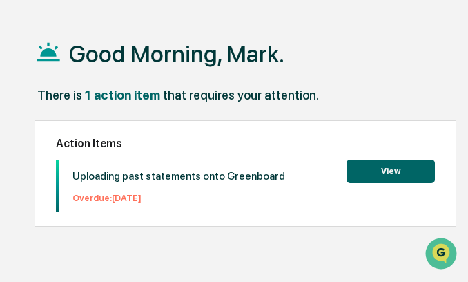
scroll to position [69, 0]
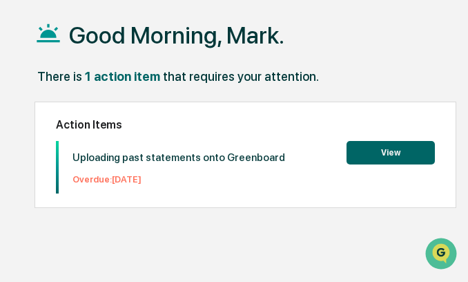
click at [400, 143] on button "View" at bounding box center [391, 152] width 88 height 23
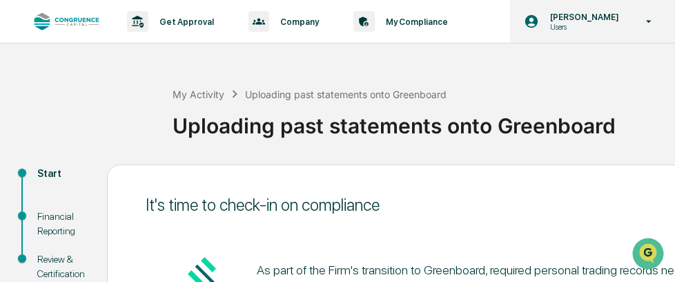
click at [467, 31] on div "[PERSON_NAME] Users" at bounding box center [592, 21] width 165 height 43
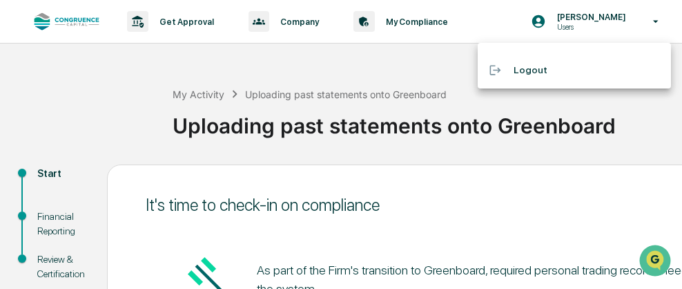
click at [467, 22] on div at bounding box center [341, 144] width 682 height 289
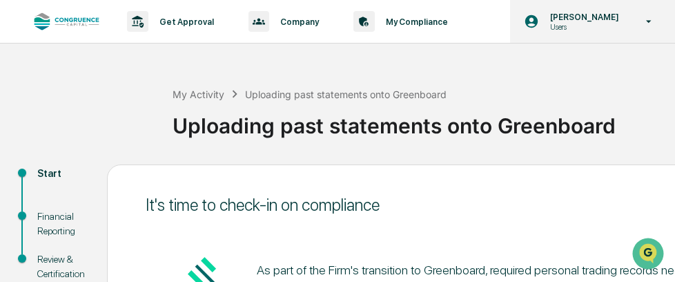
click at [467, 21] on icon at bounding box center [649, 21] width 24 height 13
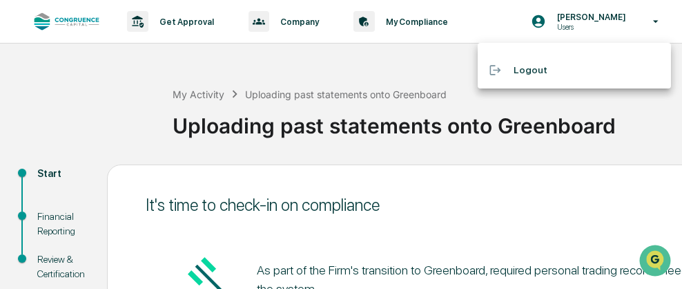
click at [407, 26] on div at bounding box center [341, 144] width 682 height 289
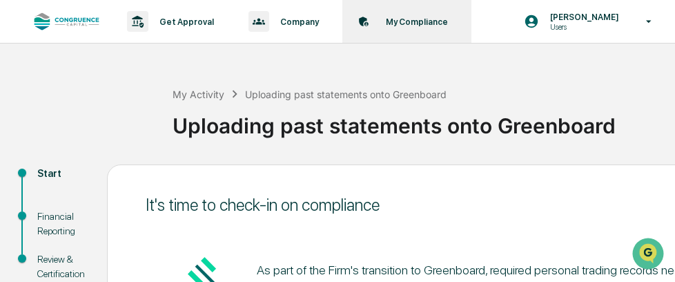
click at [403, 22] on p "My Compliance" at bounding box center [415, 22] width 80 height 10
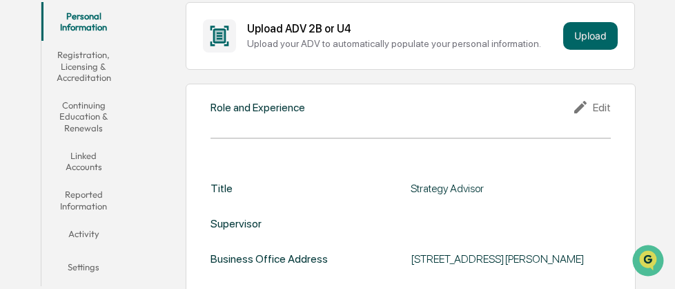
scroll to position [276, 0]
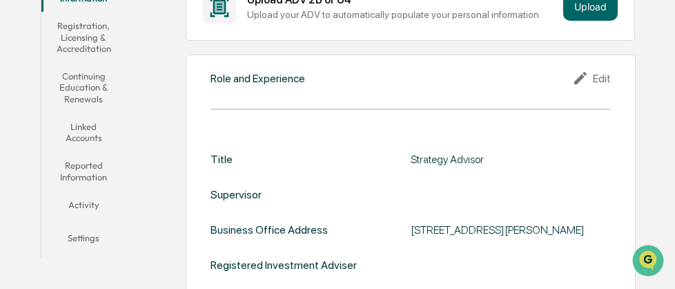
click at [82, 208] on button "Activity" at bounding box center [83, 207] width 84 height 33
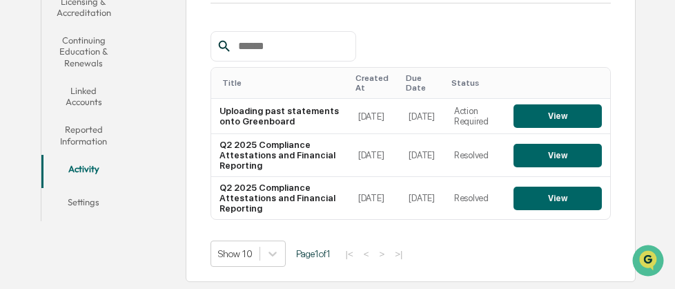
scroll to position [244, 0]
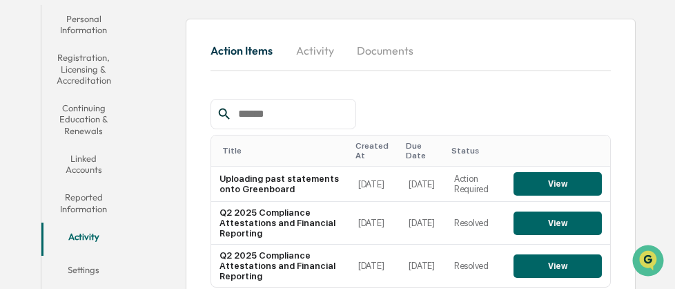
click at [90, 191] on button "Reported Information" at bounding box center [83, 202] width 84 height 39
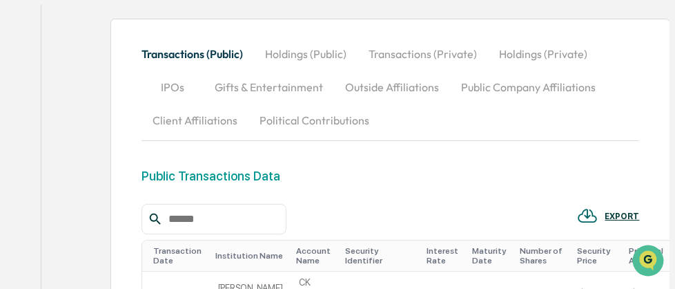
click at [413, 52] on button "Transactions (Private)" at bounding box center [423, 53] width 130 height 33
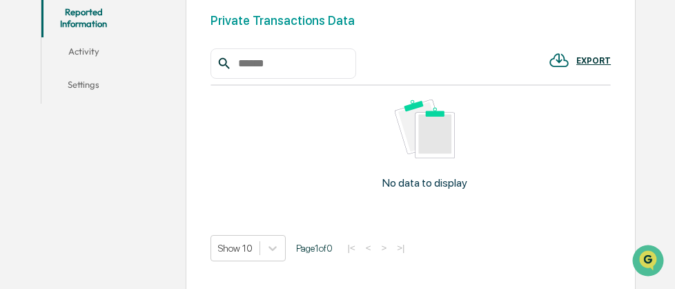
scroll to position [451, 0]
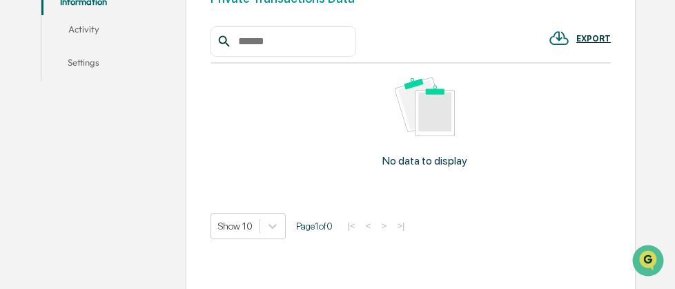
click at [284, 43] on input "text" at bounding box center [291, 41] width 117 height 18
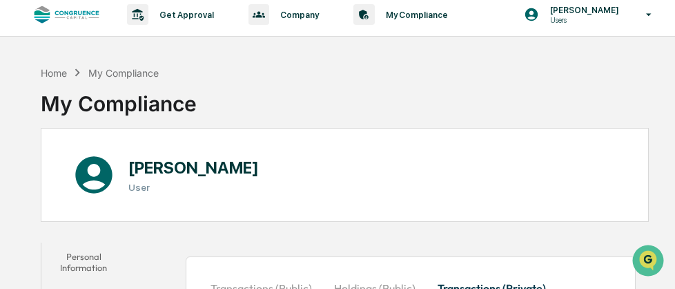
scroll to position [0, 0]
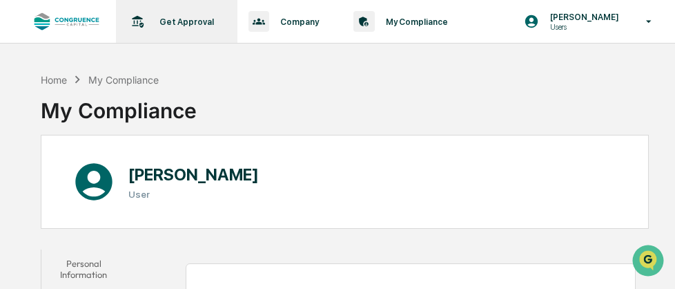
click at [171, 21] on p "Get Approval" at bounding box center [184, 22] width 72 height 10
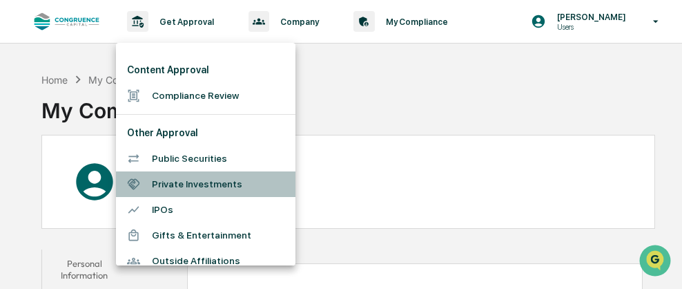
click at [207, 180] on li "Private Investments" at bounding box center [205, 184] width 179 height 26
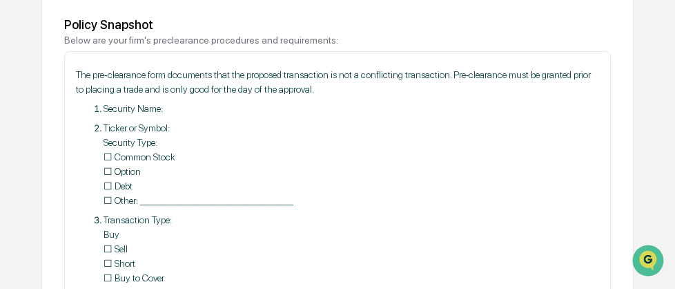
scroll to position [207, 0]
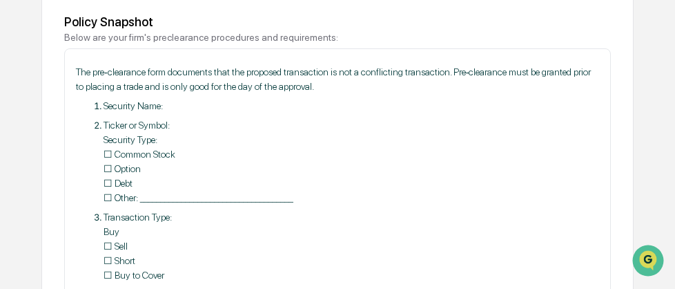
click at [193, 110] on p "Security Name:" at bounding box center [352, 106] width 496 height 14
click at [158, 109] on p "Security Name:" at bounding box center [352, 106] width 496 height 14
click at [210, 107] on p "Security Name:" at bounding box center [352, 106] width 496 height 14
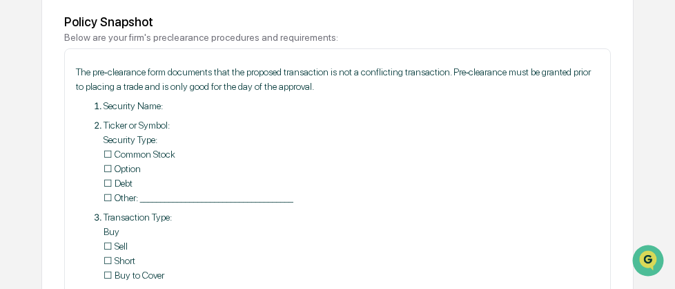
click at [209, 113] on p "Security Name:" at bounding box center [352, 106] width 496 height 14
click at [204, 156] on p "Ticker or Symbol:   Security Type:    ☐ Common Stock    ☐ Option    ☐ Debt    ☐…" at bounding box center [352, 161] width 496 height 87
click at [203, 184] on p "Ticker or Symbol:   Security Type:    ☐ Common Stock    ☐ Option    ☐ Debt    ☐…" at bounding box center [352, 161] width 496 height 87
click at [133, 153] on p "Ticker or Symbol:   Security Type:    ☐ Common Stock    ☐ Option    ☐ Debt    ☐…" at bounding box center [352, 161] width 496 height 87
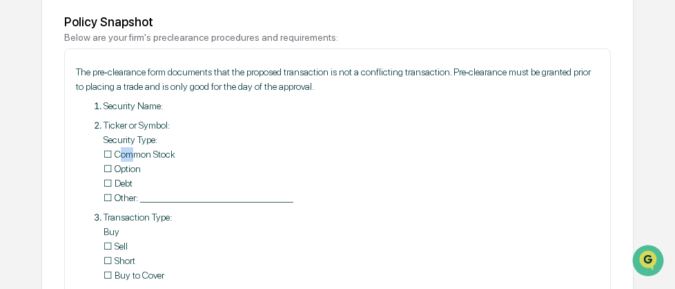
click at [133, 153] on p "Ticker or Symbol:   Security Type:    ☐ Common Stock    ☐ Option    ☐ Debt    ☐…" at bounding box center [352, 161] width 496 height 87
drag, startPoint x: 133, startPoint y: 153, endPoint x: 276, endPoint y: 136, distance: 144.5
click at [276, 136] on p "Ticker or Symbol:   Security Type:    ☐ Common Stock    ☐ Option    ☐ Debt    ☐…" at bounding box center [352, 161] width 496 height 87
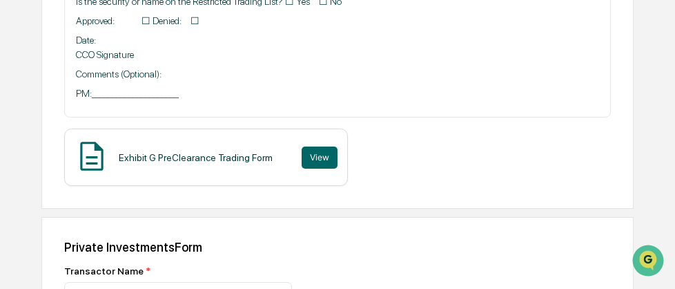
scroll to position [759, 0]
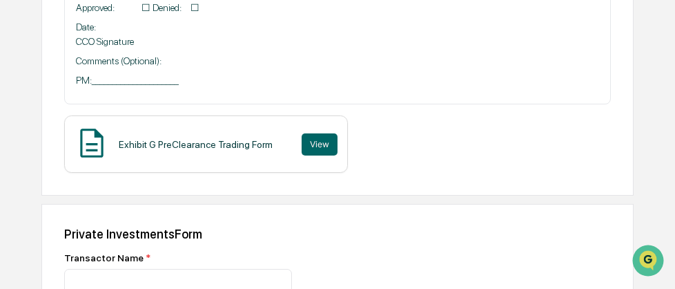
drag, startPoint x: 313, startPoint y: 146, endPoint x: 416, endPoint y: 158, distance: 102.9
click at [416, 158] on div "Exhibit G PreClearance Trading Form View" at bounding box center [337, 143] width 547 height 57
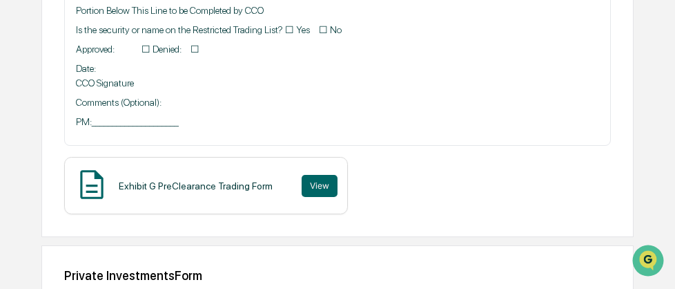
scroll to position [737, 0]
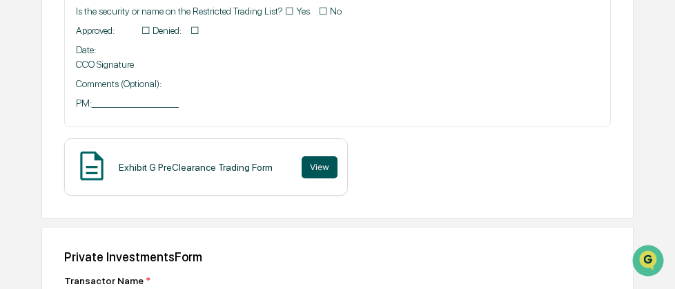
click at [319, 165] on button "View" at bounding box center [320, 167] width 36 height 22
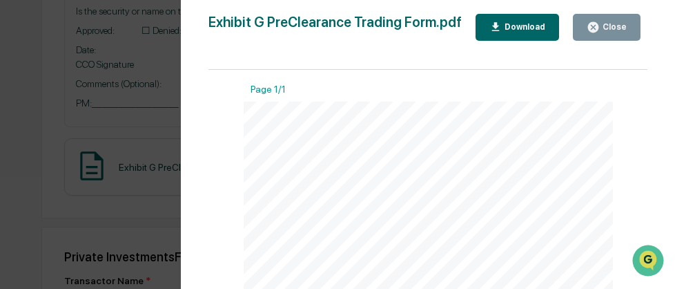
click at [467, 31] on div "Download" at bounding box center [523, 27] width 43 height 10
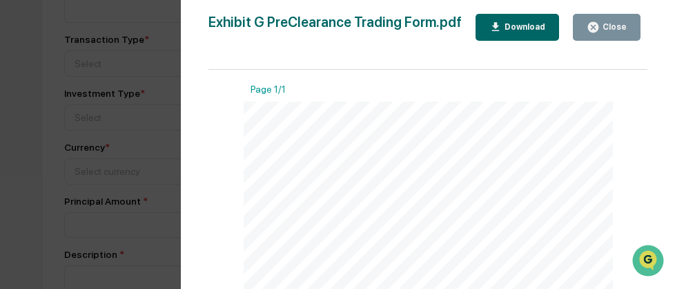
scroll to position [1245, 0]
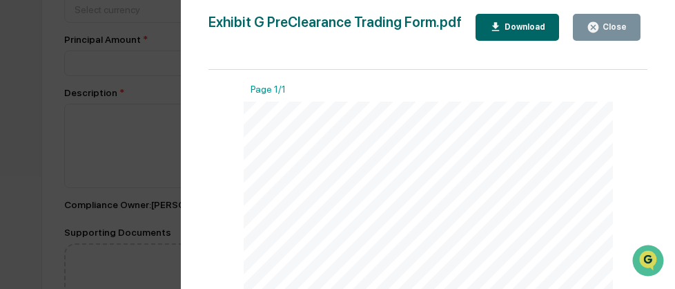
click at [378, 90] on div "Page 1/1" at bounding box center [428, 93] width 369 height 18
click at [109, 81] on div "Version History [DATE] 10:41 PM [PERSON_NAME] Exhibit G PreClearance Trading Fo…" at bounding box center [337, 144] width 675 height 289
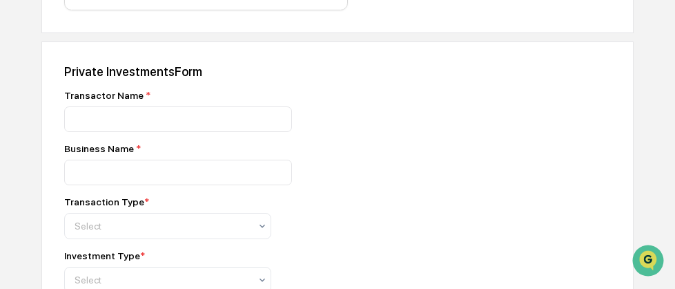
scroll to position [966, 0]
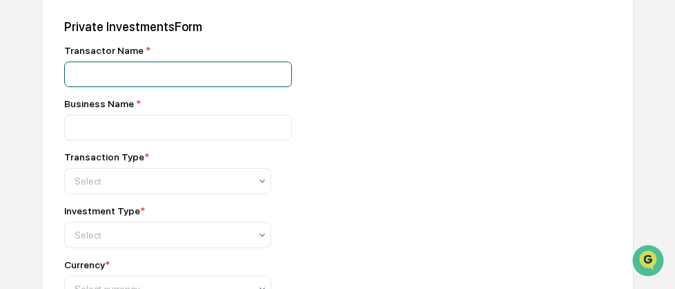
click at [108, 79] on input at bounding box center [178, 74] width 228 height 26
type input "**********"
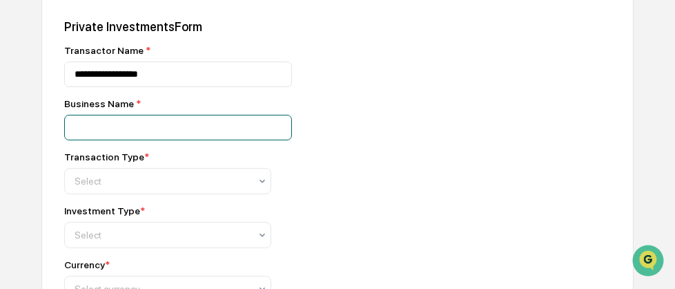
click at [120, 87] on input at bounding box center [178, 74] width 228 height 26
type input "**********"
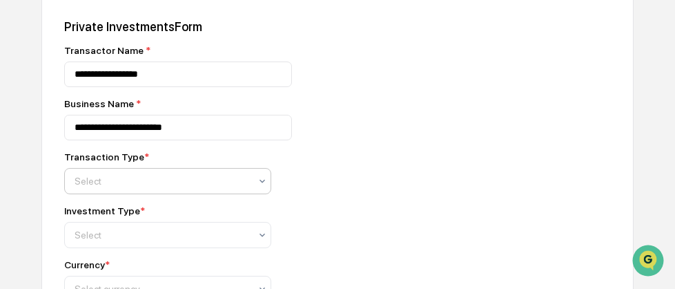
click at [115, 183] on div at bounding box center [162, 181] width 175 height 14
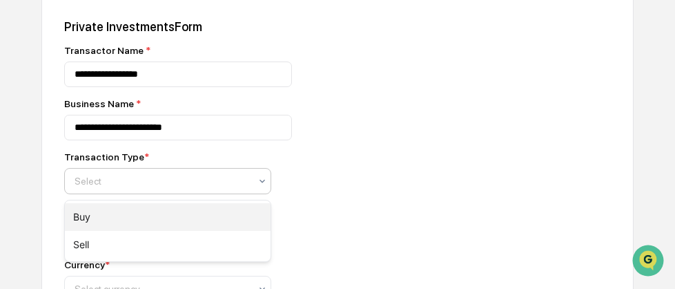
click at [106, 208] on div "Buy" at bounding box center [168, 217] width 206 height 28
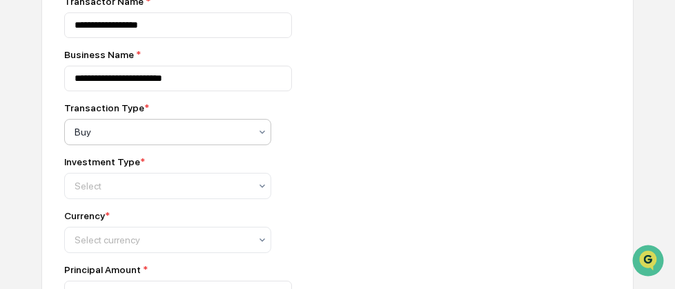
scroll to position [1035, 0]
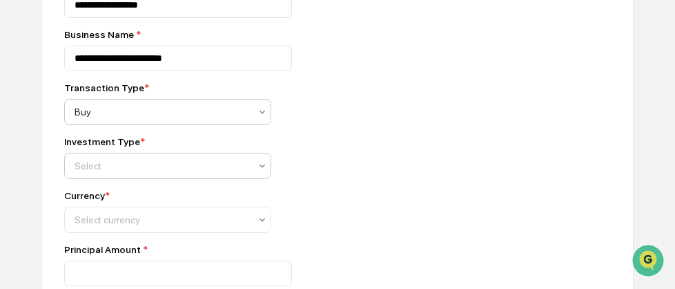
click at [261, 171] on icon at bounding box center [262, 165] width 11 height 11
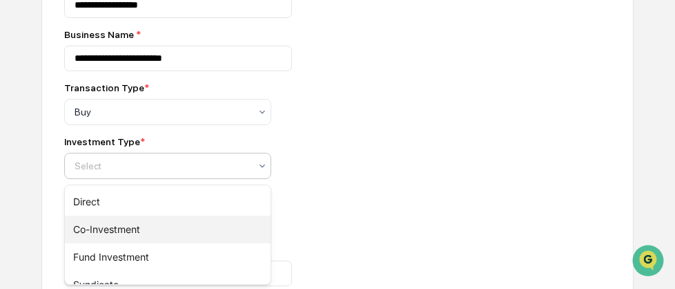
scroll to position [45, 0]
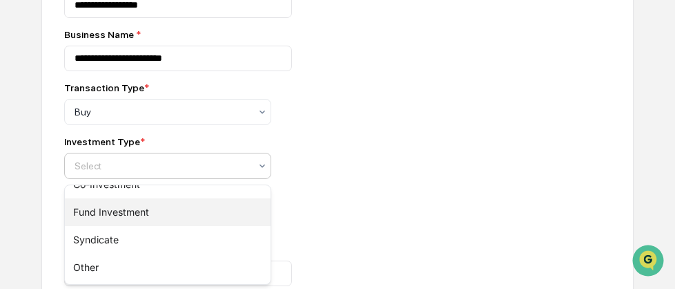
click at [161, 215] on div "Fund Investment" at bounding box center [168, 212] width 206 height 28
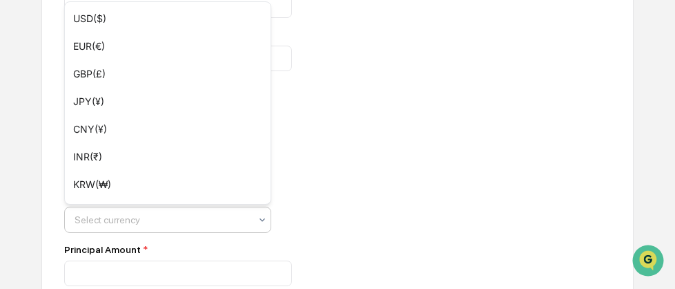
click at [254, 224] on div "Select currency" at bounding box center [162, 219] width 189 height 19
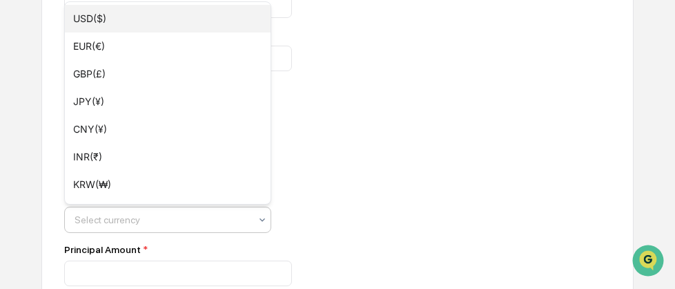
click at [139, 14] on div "USD($)" at bounding box center [168, 19] width 206 height 28
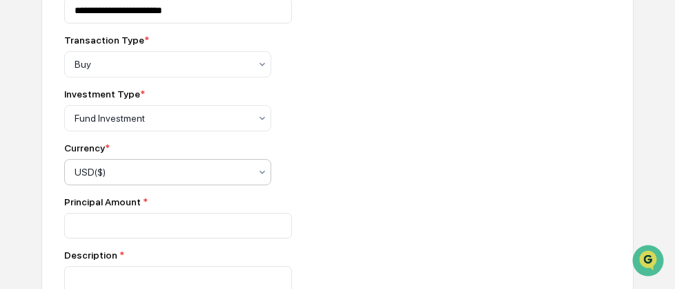
scroll to position [1104, 0]
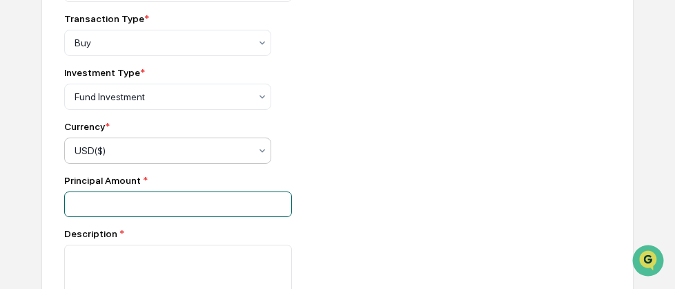
click at [138, 213] on input "number" at bounding box center [178, 204] width 228 height 26
type input "******"
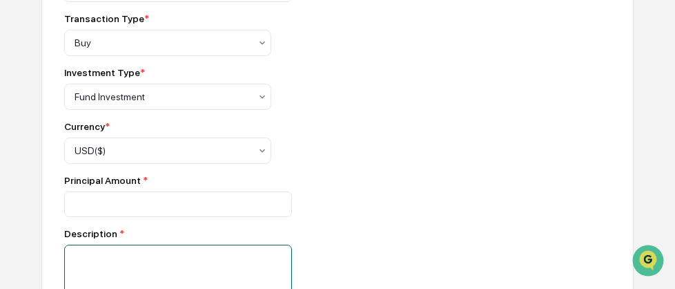
click at [131, 271] on textarea at bounding box center [178, 286] width 228 height 84
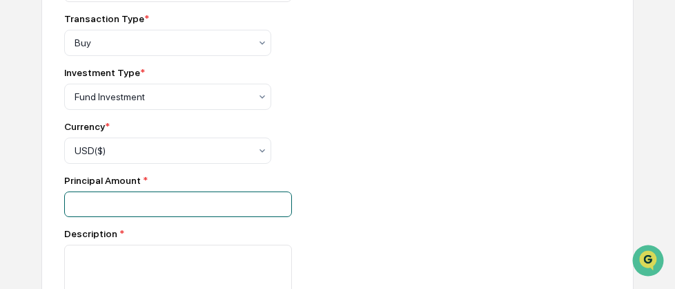
click at [175, 213] on input "******" at bounding box center [178, 204] width 228 height 26
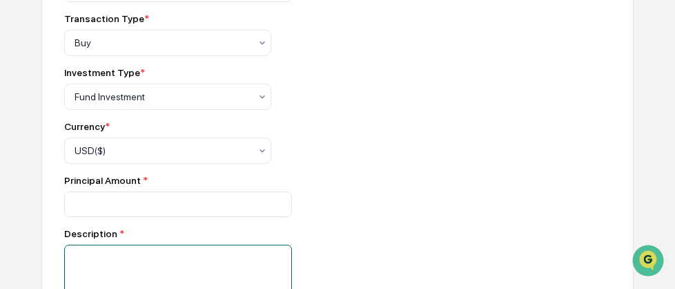
click at [138, 269] on textarea at bounding box center [178, 286] width 228 height 84
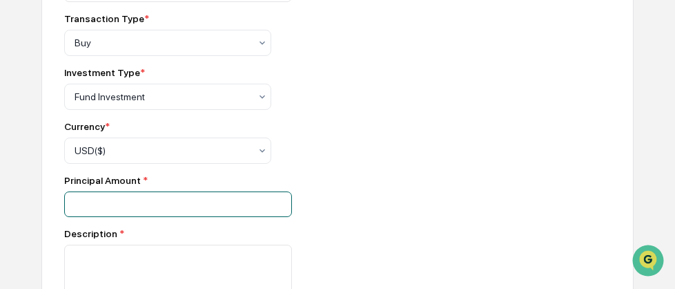
click at [76, 207] on input "******" at bounding box center [178, 204] width 228 height 26
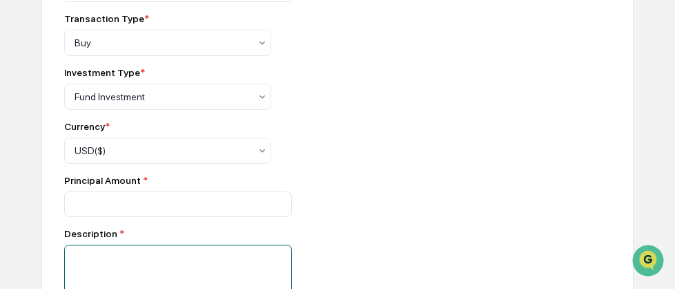
click at [101, 265] on textarea at bounding box center [178, 286] width 228 height 84
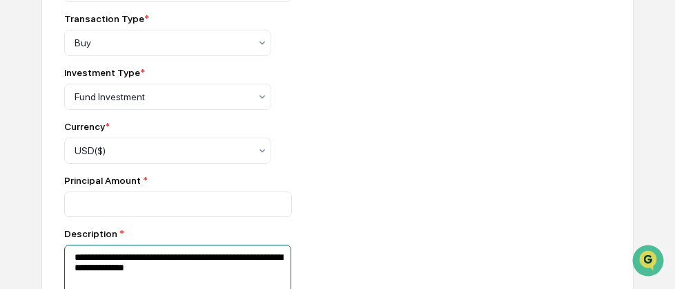
drag, startPoint x: 146, startPoint y: 271, endPoint x: 193, endPoint y: 277, distance: 47.3
click at [193, 277] on textarea "**********" at bounding box center [177, 286] width 227 height 84
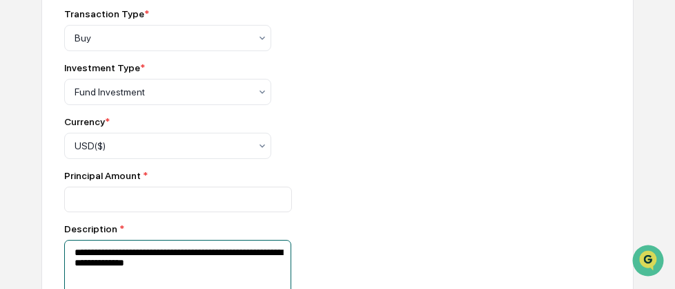
drag, startPoint x: 123, startPoint y: 277, endPoint x: 147, endPoint y: 280, distance: 24.2
click at [147, 280] on textarea "**********" at bounding box center [177, 282] width 227 height 84
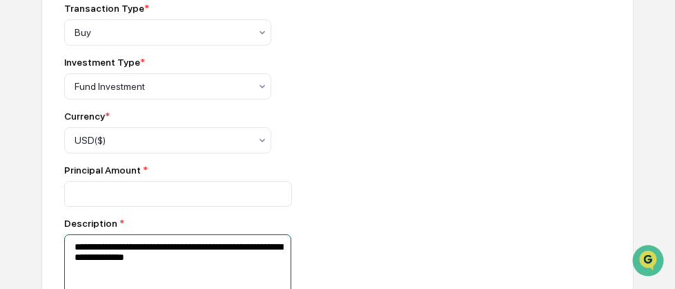
click at [124, 267] on textarea "**********" at bounding box center [177, 276] width 227 height 84
click at [215, 264] on textarea "**********" at bounding box center [177, 276] width 227 height 84
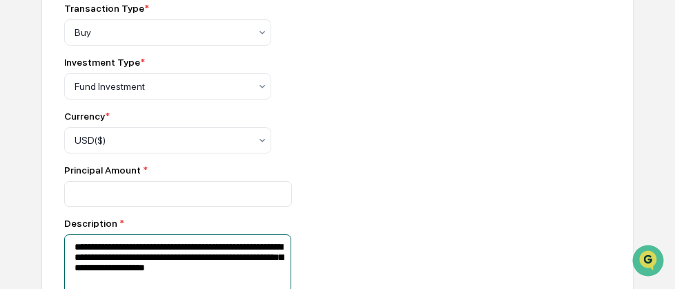
scroll to position [1118, 0]
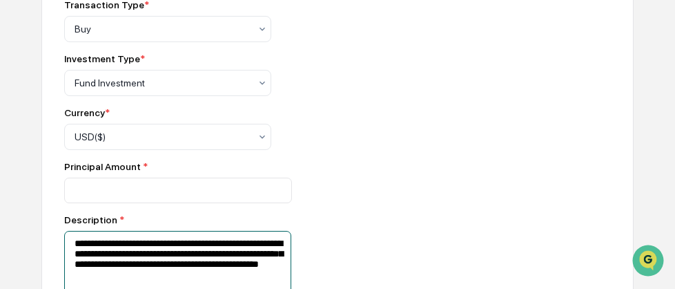
click at [246, 281] on textarea "**********" at bounding box center [177, 273] width 227 height 84
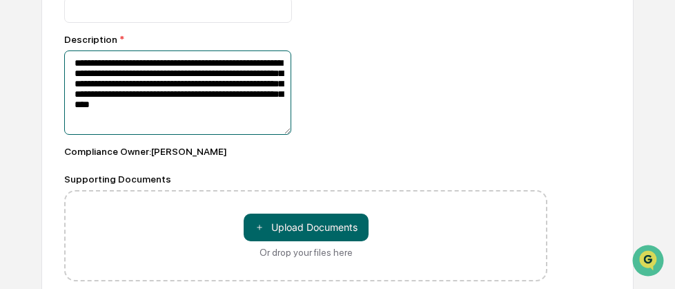
scroll to position [1280, 0]
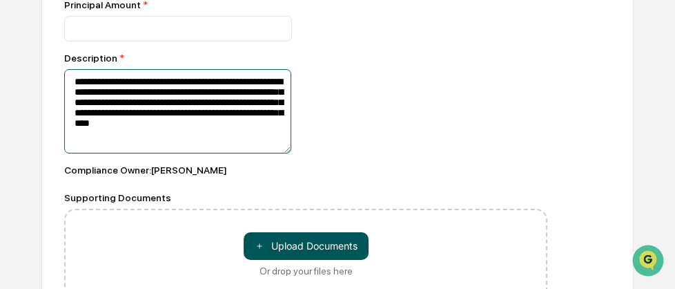
type textarea "**********"
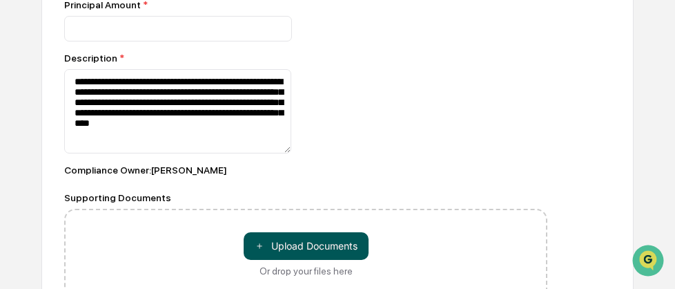
click at [324, 249] on button "＋ Upload Documents" at bounding box center [306, 246] width 125 height 28
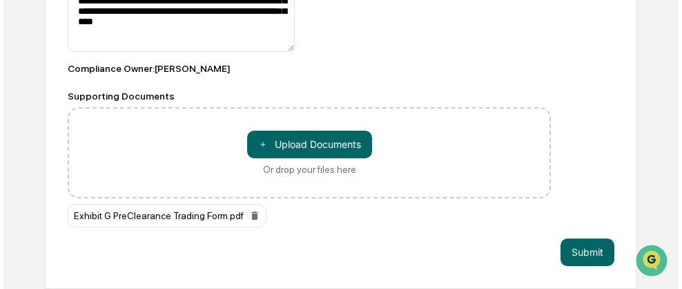
scroll to position [1386, 0]
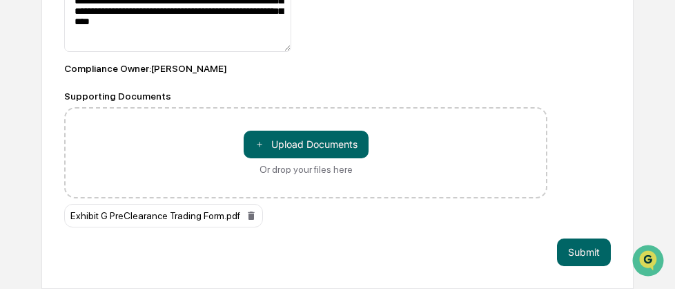
drag, startPoint x: 199, startPoint y: 215, endPoint x: 131, endPoint y: 220, distance: 67.8
click at [131, 220] on div "Exhibit G PreClearance Trading Form.pdf" at bounding box center [163, 215] width 199 height 23
drag, startPoint x: 131, startPoint y: 220, endPoint x: 214, endPoint y: 212, distance: 83.2
click at [214, 212] on div "Exhibit G PreClearance Trading Form.pdf" at bounding box center [163, 215] width 199 height 23
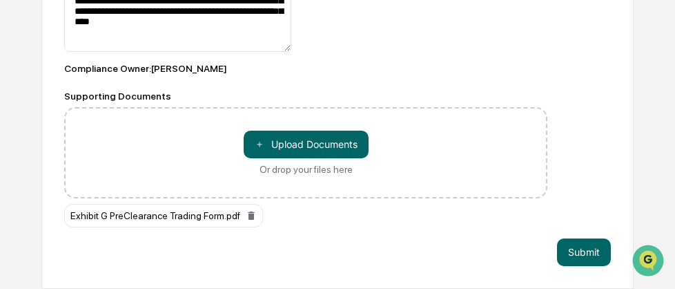
click at [340, 146] on button "＋ Upload Documents" at bounding box center [306, 144] width 125 height 28
click at [214, 215] on div "Exhibit G PreClearance Trading Form.pdf" at bounding box center [163, 215] width 199 height 23
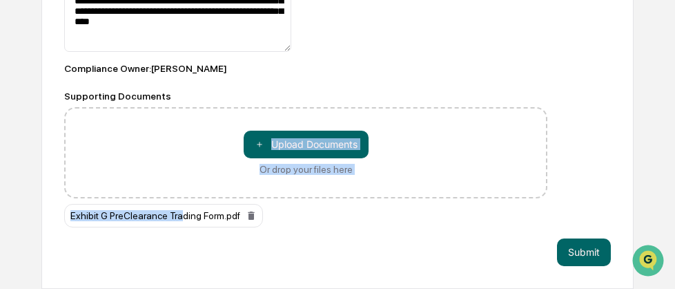
drag, startPoint x: 178, startPoint y: 213, endPoint x: 226, endPoint y: 171, distance: 64.0
click at [226, 171] on div "Supporting Documents ＋ Upload Documents Or drop your files here Exhibit G PreCl…" at bounding box center [305, 158] width 483 height 137
drag, startPoint x: 226, startPoint y: 171, endPoint x: 427, endPoint y: 164, distance: 201.0
click at [427, 164] on div "＋ Upload Documents Or drop your files here" at bounding box center [305, 152] width 483 height 91
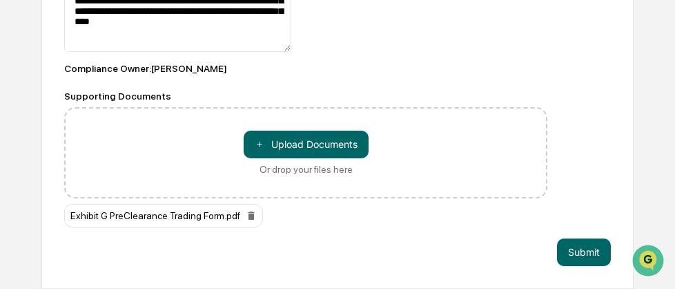
click at [298, 238] on div "Submit" at bounding box center [337, 252] width 547 height 28
click at [100, 214] on div "Exhibit G PreClearance Trading Form.pdf" at bounding box center [163, 215] width 199 height 23
click at [308, 148] on button "＋ Upload Documents" at bounding box center [306, 144] width 125 height 28
click at [260, 222] on div "Exhibit G PreClearance Trading Form.pdf" at bounding box center [305, 215] width 483 height 23
click at [467, 247] on button "Submit" at bounding box center [584, 252] width 54 height 28
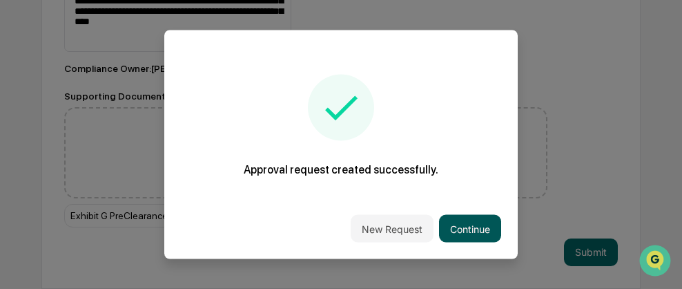
click at [467, 222] on button "Continue" at bounding box center [470, 229] width 62 height 28
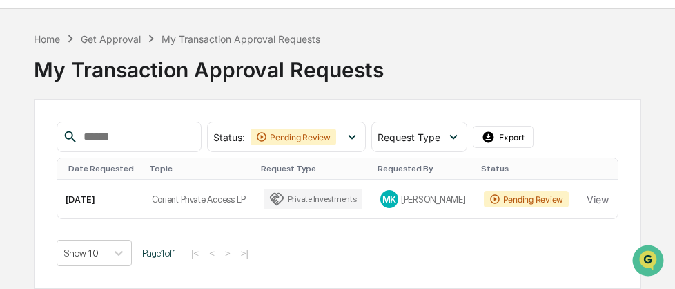
scroll to position [33, 0]
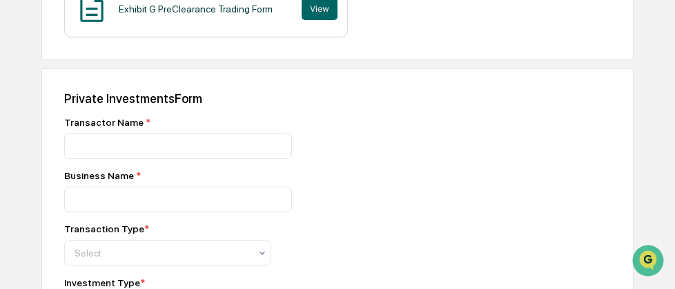
scroll to position [897, 0]
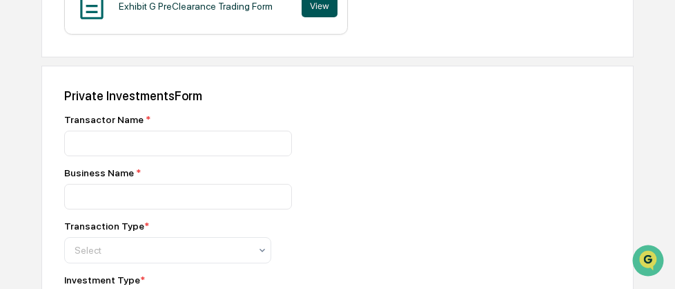
click at [315, 9] on button "View" at bounding box center [320, 6] width 36 height 22
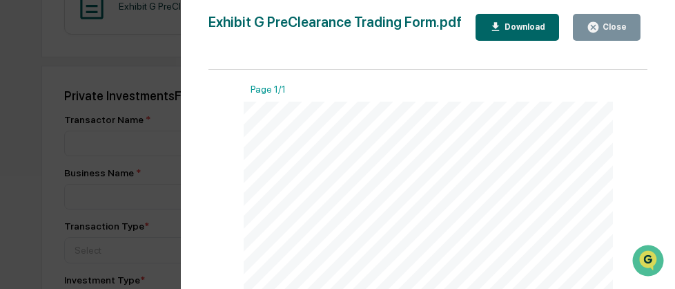
click at [52, 101] on div "Version History [DATE] 10:41 PM [PERSON_NAME] Exhibit G PreClearance Trading Fo…" at bounding box center [337, 144] width 675 height 289
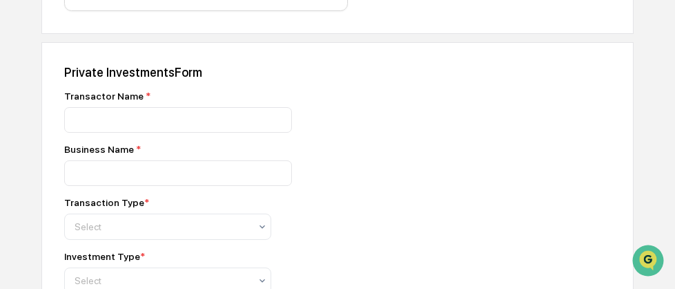
scroll to position [893, 0]
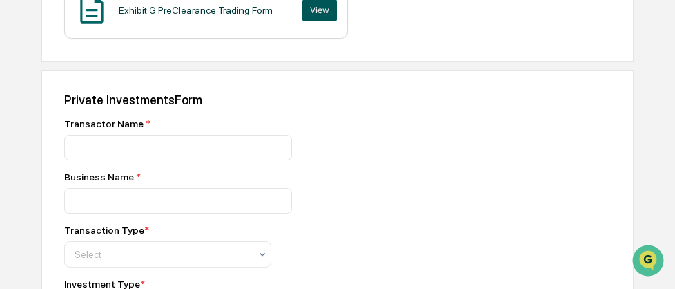
click at [318, 10] on button "View" at bounding box center [320, 10] width 36 height 22
